Goal: Find specific page/section: Find specific page/section

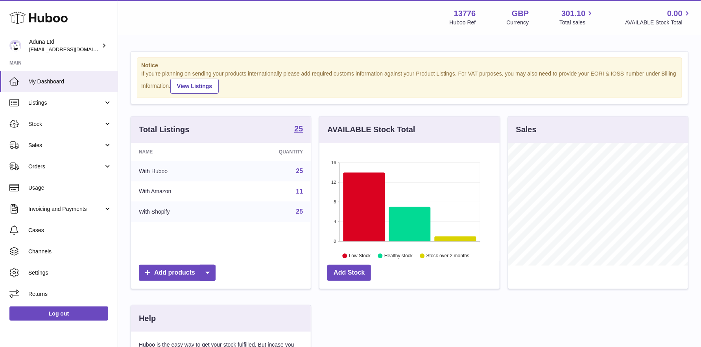
scroll to position [122, 180]
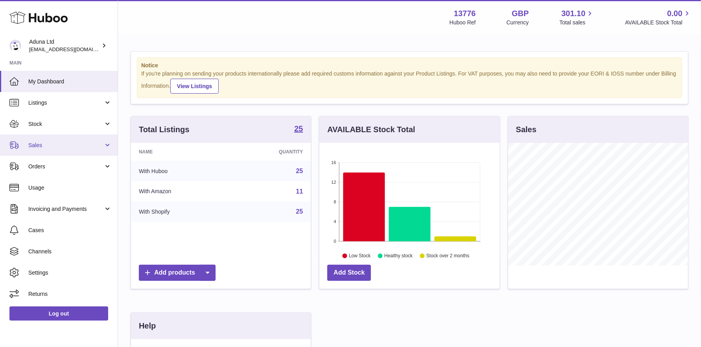
click at [79, 142] on span "Sales" at bounding box center [65, 145] width 75 height 7
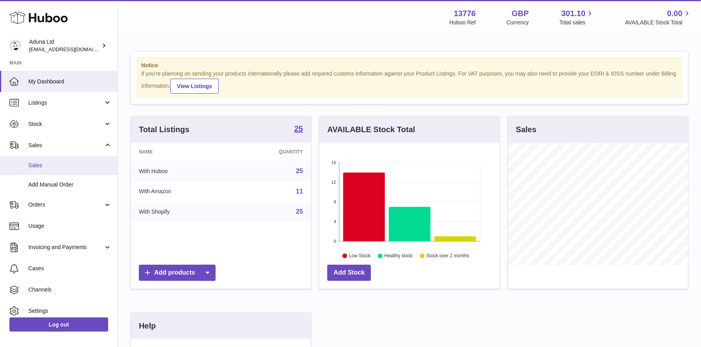
click at [48, 163] on span "Sales" at bounding box center [69, 165] width 83 height 7
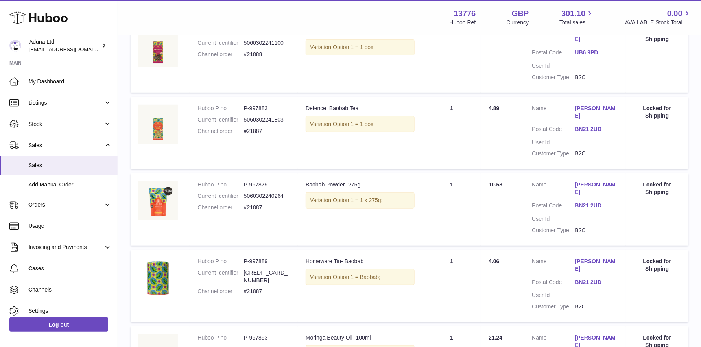
scroll to position [158, 0]
